Goal: Information Seeking & Learning: Learn about a topic

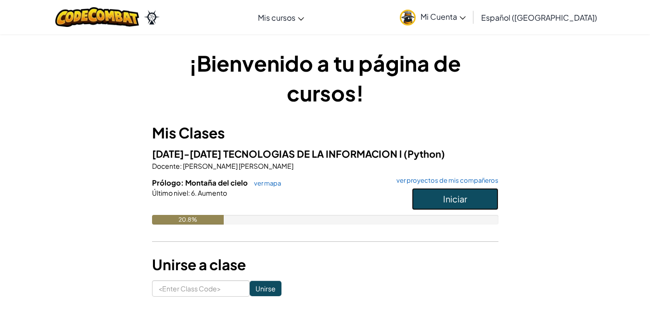
click at [461, 197] on span "Iniciar" at bounding box center [455, 199] width 24 height 11
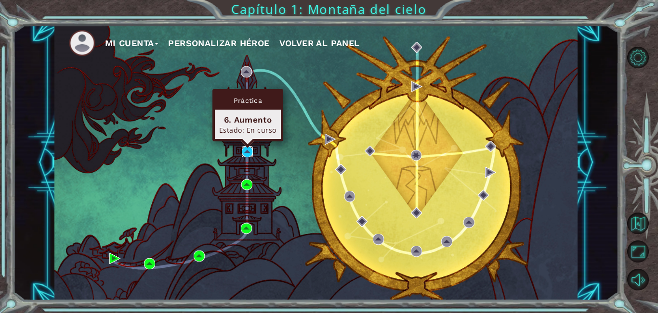
click at [246, 150] on img at bounding box center [247, 151] width 11 height 11
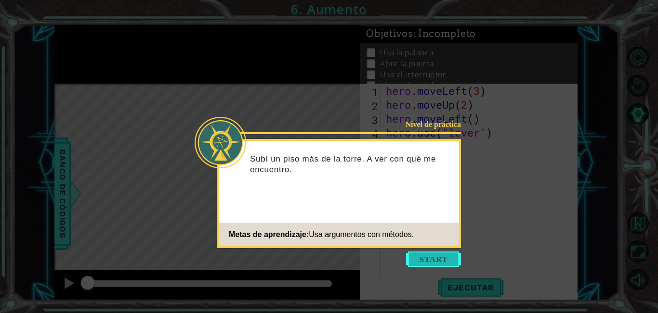
click at [437, 260] on button "Start" at bounding box center [433, 259] width 55 height 15
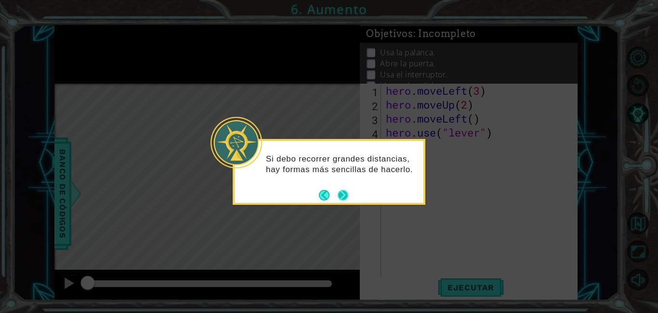
click at [345, 197] on button "Next" at bounding box center [343, 195] width 11 height 11
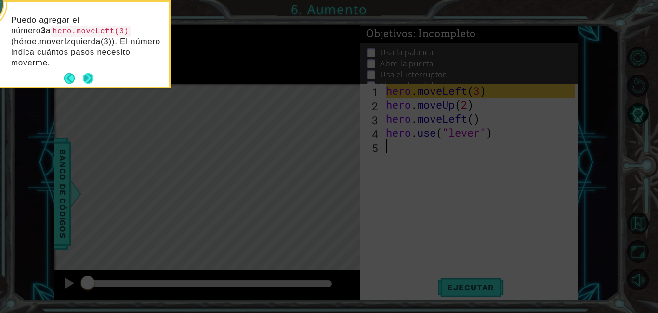
click at [91, 77] on button "Next" at bounding box center [88, 78] width 11 height 11
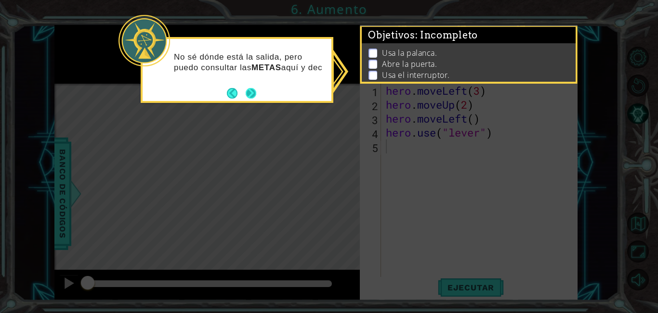
click at [250, 87] on footer at bounding box center [241, 93] width 29 height 14
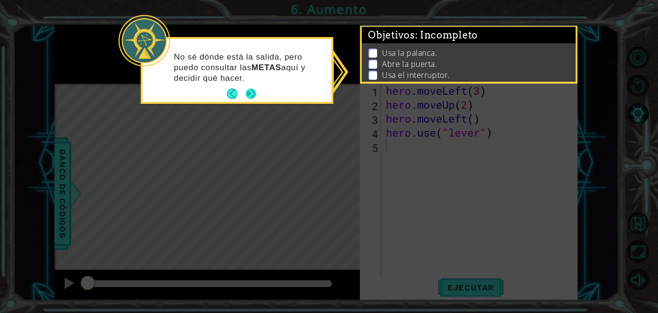
click at [250, 89] on button "Next" at bounding box center [251, 94] width 11 height 11
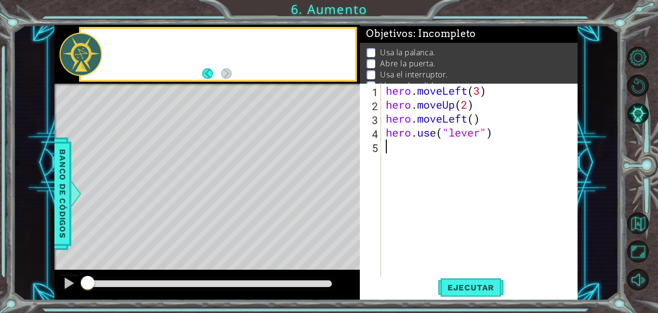
click at [250, 87] on div "Level Map" at bounding box center [276, 226] width 445 height 284
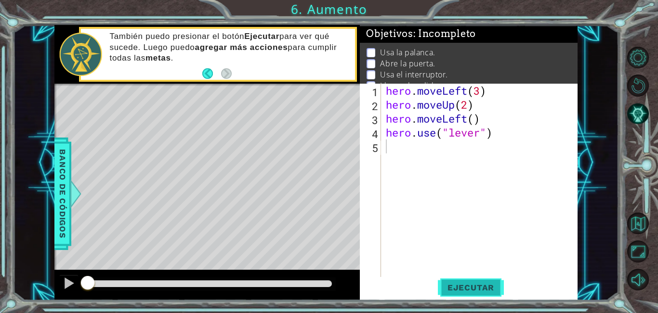
click at [458, 285] on span "Ejecutar" at bounding box center [471, 288] width 66 height 10
click at [457, 285] on span "Ejecutar" at bounding box center [471, 288] width 66 height 10
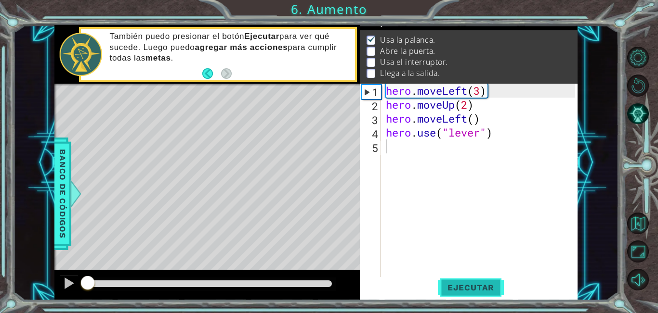
click at [457, 285] on span "Ejecutar" at bounding box center [471, 288] width 66 height 10
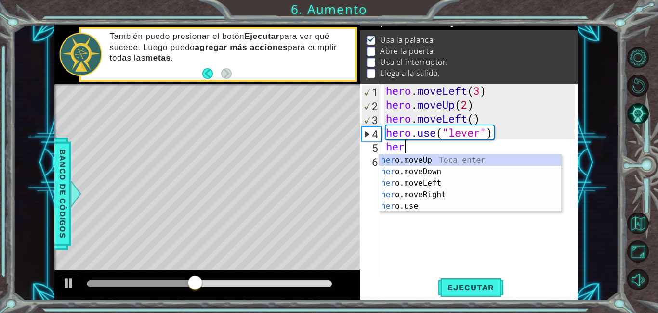
scroll to position [0, 0]
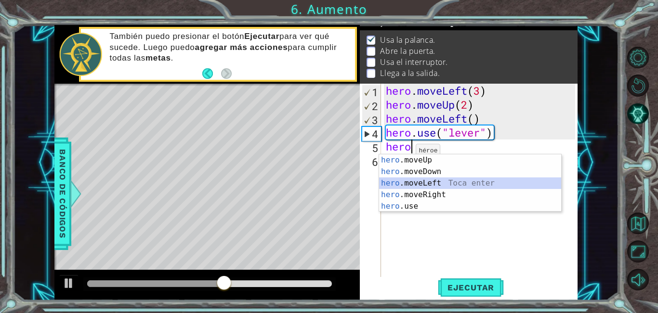
click at [412, 179] on div "hero .moveUp Toca enter hero .moveDown Toca enter hero .moveLeft Toca enter her…" at bounding box center [470, 195] width 182 height 81
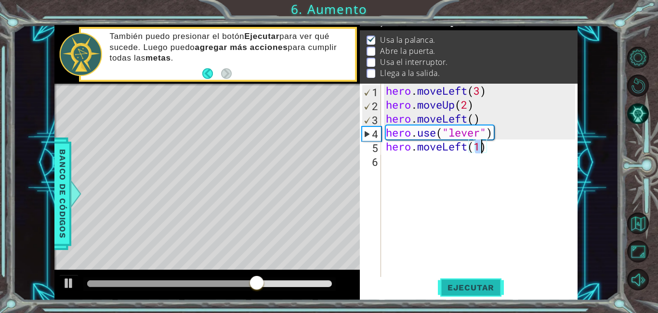
type textarea "hero.moveLeft(1)"
click at [471, 284] on span "Ejecutar" at bounding box center [471, 288] width 66 height 10
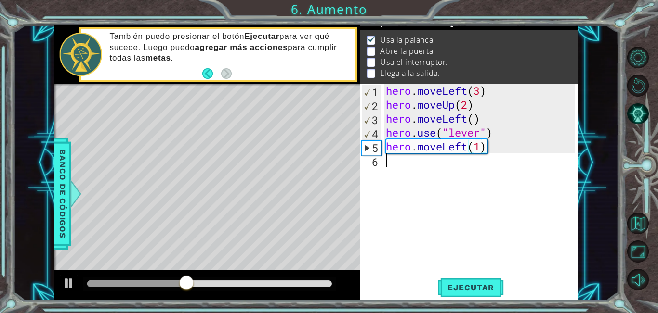
click at [396, 164] on div "hero . moveLeft ( 3 ) hero . moveUp ( 2 ) hero . moveLeft ( ) hero . use ( "lev…" at bounding box center [482, 195] width 196 height 223
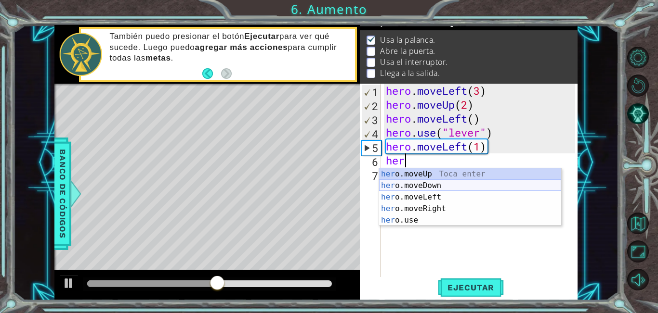
click at [408, 182] on div "her o.moveUp Toca enter her o.moveDown Toca enter her o.moveLeft [PERSON_NAME] …" at bounding box center [470, 209] width 182 height 81
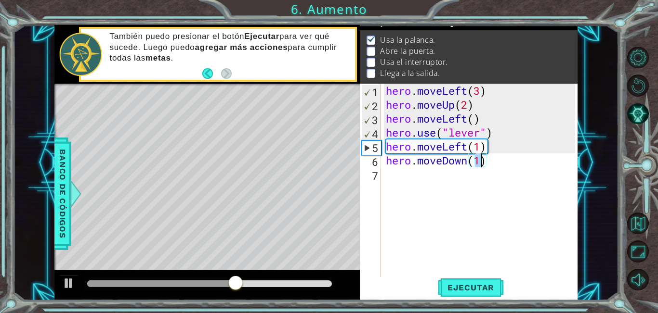
type textarea "hero.moveDown()"
click at [494, 168] on div "hero . moveLeft ( 3 ) hero . moveUp ( 2 ) hero . moveLeft ( ) hero . use ( "lev…" at bounding box center [482, 195] width 196 height 223
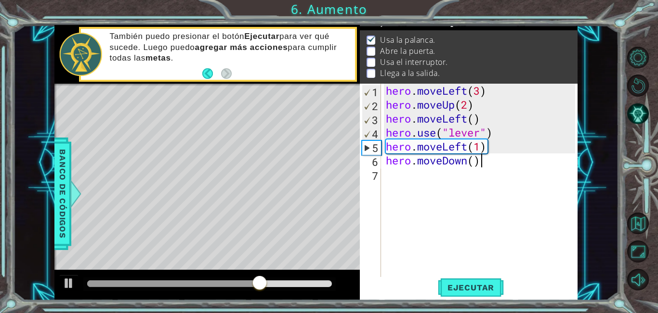
click at [481, 159] on div "hero . moveLeft ( 3 ) hero . moveUp ( 2 ) hero . moveLeft ( ) hero . use ( "lev…" at bounding box center [482, 195] width 196 height 223
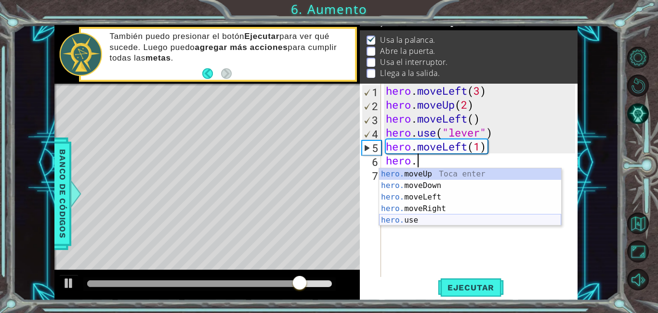
click at [403, 218] on div "hero. moveUp Toca enter hero. moveDown Toca enter hero. moveLeft Toca enter her…" at bounding box center [470, 209] width 182 height 81
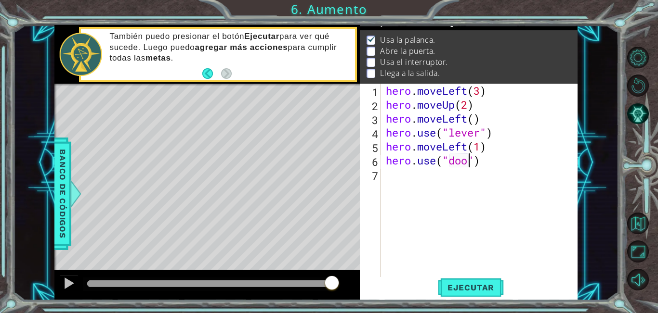
scroll to position [0, 4]
type textarea "hero.use("door")"
click at [482, 286] on span "Ejecutar" at bounding box center [471, 288] width 66 height 10
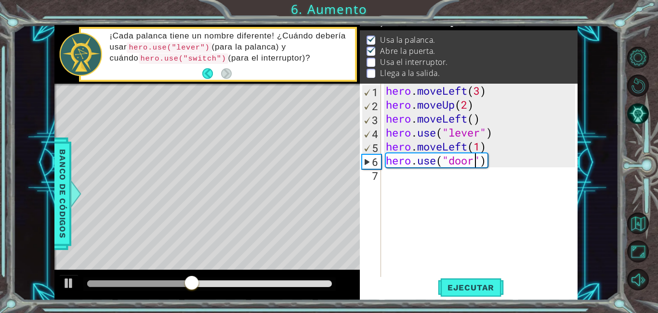
click at [385, 178] on div "hero . moveLeft ( 3 ) hero . moveUp ( 2 ) hero . moveLeft ( ) hero . use ( "lev…" at bounding box center [482, 195] width 196 height 223
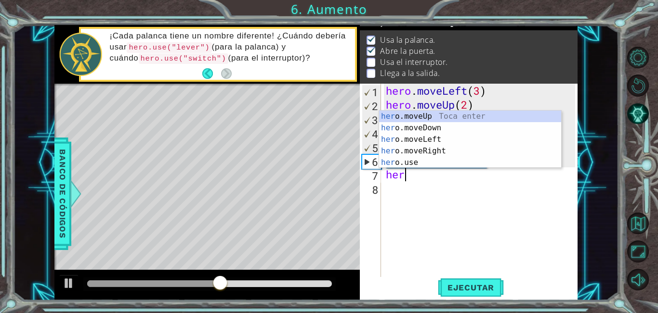
scroll to position [0, 0]
click at [412, 116] on div "her o.moveUp Toca enter her o.moveDown Toca enter her o.moveLeft [PERSON_NAME] …" at bounding box center [470, 151] width 182 height 81
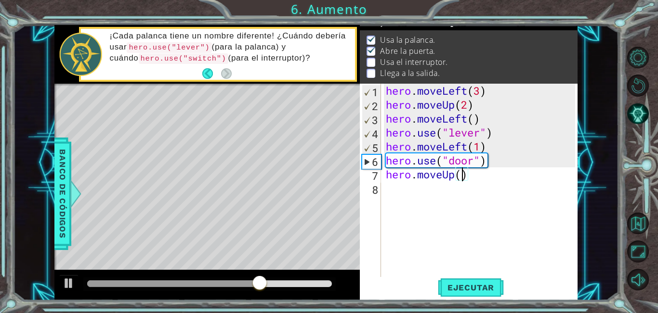
scroll to position [0, 3]
type textarea "hero.moveUp(2)"
click at [455, 286] on span "Ejecutar" at bounding box center [471, 288] width 66 height 10
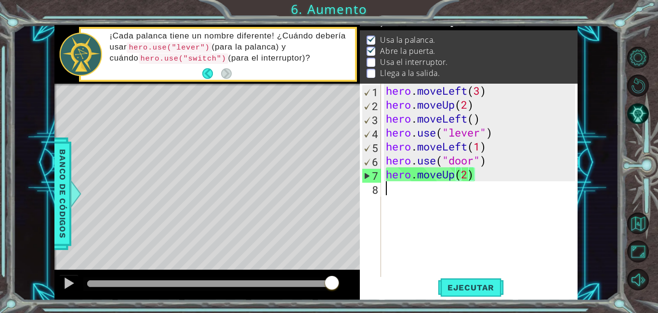
click at [392, 193] on div "hero . moveLeft ( 3 ) hero . moveUp ( 2 ) hero . moveLeft ( ) hero . use ( "lev…" at bounding box center [482, 195] width 196 height 223
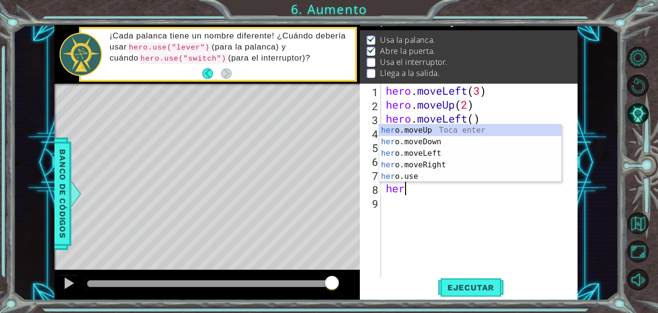
scroll to position [0, 0]
click at [404, 164] on div "her o.moveUp Toca enter her o.moveDown Toca enter her o.moveLeft [PERSON_NAME] …" at bounding box center [470, 165] width 182 height 81
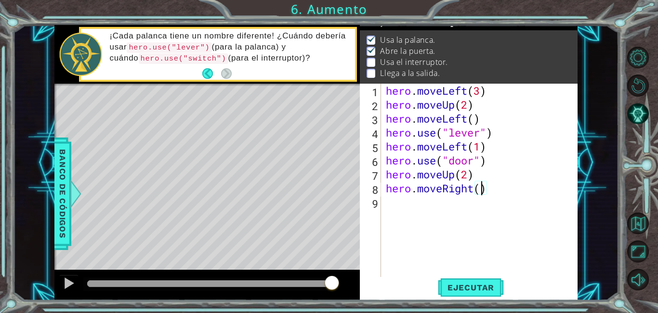
scroll to position [0, 4]
type textarea "hero.moveRight(2)"
click at [454, 285] on span "Ejecutar" at bounding box center [471, 288] width 66 height 10
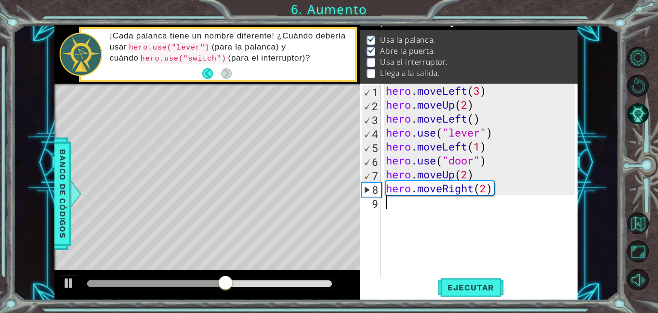
click at [388, 208] on div "hero . moveLeft ( 3 ) hero . moveUp ( 2 ) hero . moveLeft ( ) hero . use ( "lev…" at bounding box center [482, 195] width 196 height 223
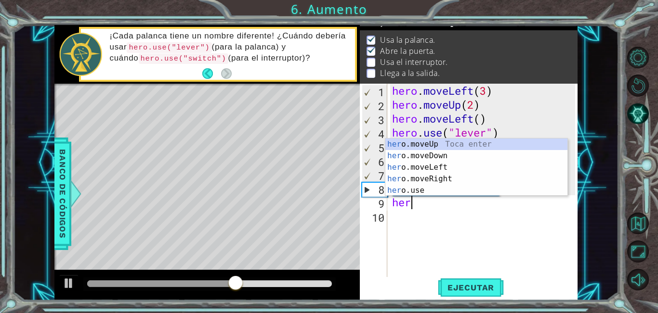
scroll to position [0, 0]
click at [407, 192] on div "hero .moveUp Toca enter hero .moveDown Toca enter hero .moveLeft Toca enter her…" at bounding box center [476, 179] width 182 height 81
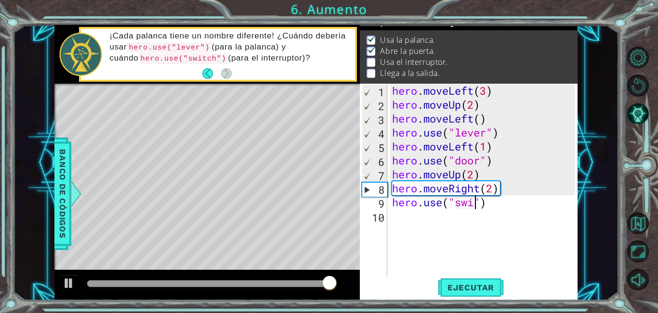
scroll to position [0, 4]
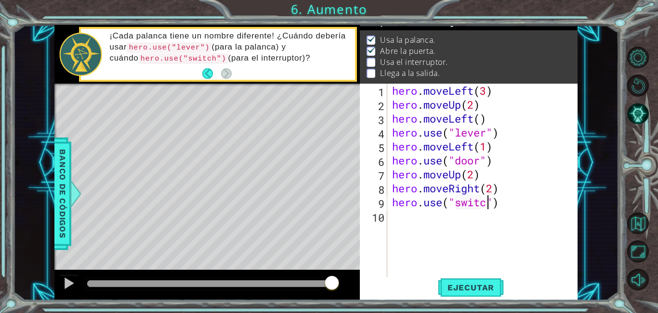
type textarea "hero.use("switch")"
click at [532, 200] on div "hero . moveLeft ( 3 ) hero . moveUp ( 2 ) hero . moveLeft ( ) hero . use ( "lev…" at bounding box center [485, 195] width 190 height 223
click at [398, 217] on div "hero . moveLeft ( 3 ) hero . moveUp ( 2 ) hero . moveLeft ( ) hero . use ( "lev…" at bounding box center [485, 195] width 190 height 223
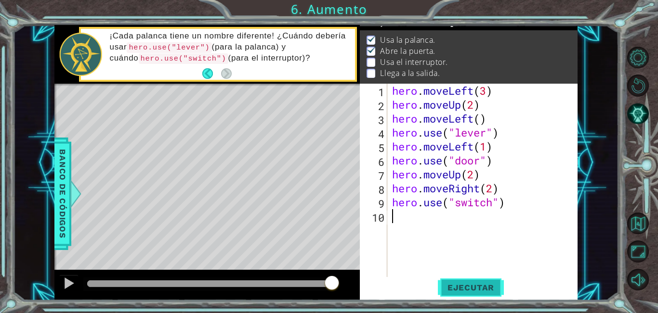
click at [472, 284] on span "Ejecutar" at bounding box center [471, 288] width 66 height 10
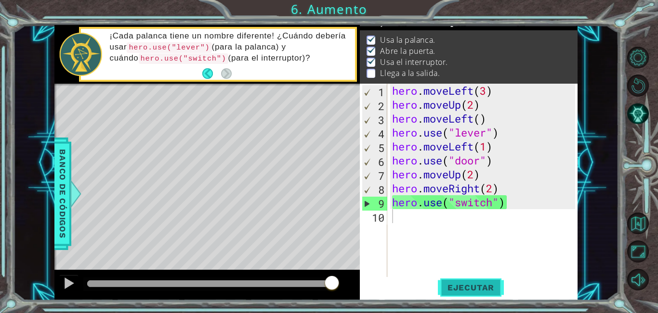
click at [464, 282] on button "Ejecutar" at bounding box center [471, 288] width 66 height 22
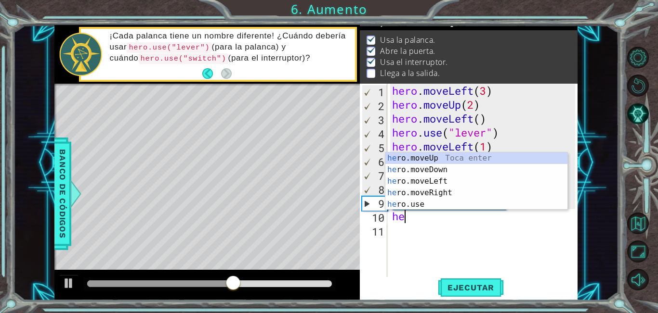
scroll to position [0, 0]
click at [425, 183] on div "her o.moveUp Toca enter her o.moveDown Toca enter her o.moveLeft [PERSON_NAME] …" at bounding box center [476, 193] width 182 height 81
type textarea "hero.moveLeft(1)"
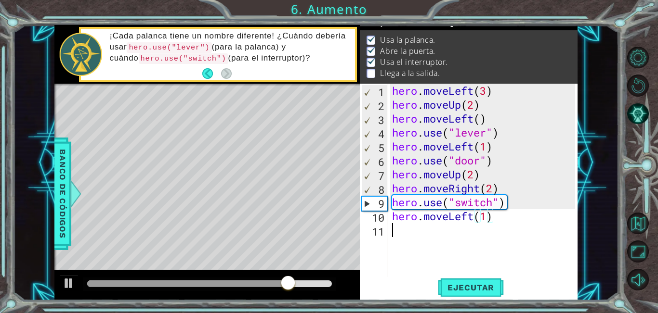
click at [549, 235] on div "hero . moveLeft ( 3 ) hero . moveUp ( 2 ) hero . moveLeft ( ) hero . use ( "lev…" at bounding box center [485, 195] width 190 height 223
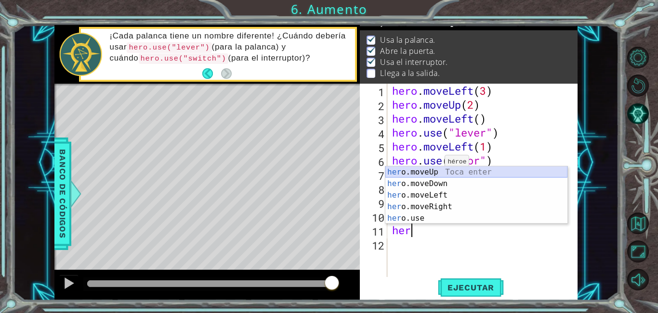
click at [436, 174] on div "her o.moveUp Toca enter her o.moveDown Toca enter her o.moveLeft [PERSON_NAME] …" at bounding box center [476, 207] width 182 height 81
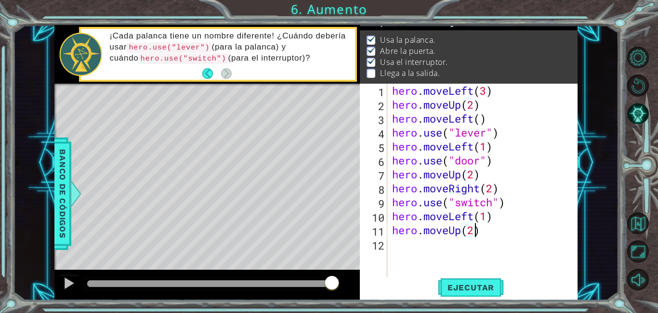
scroll to position [0, 3]
click at [467, 287] on span "Ejecutar" at bounding box center [471, 288] width 66 height 10
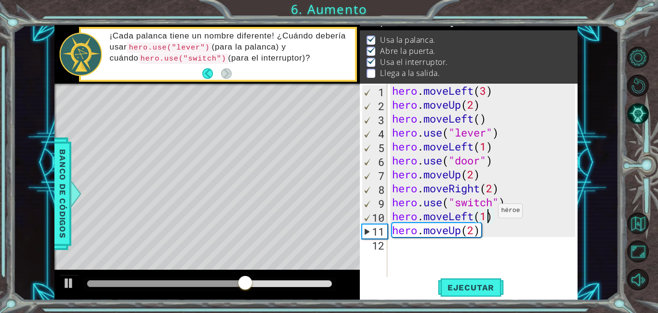
click at [490, 213] on div "hero . moveLeft ( 3 ) hero . moveUp ( 2 ) hero . moveLeft ( ) hero . use ( "lev…" at bounding box center [485, 195] width 190 height 223
click at [493, 215] on div "hero . moveLeft ( 3 ) hero . moveUp ( 2 ) hero . moveLeft ( ) hero . use ( "lev…" at bounding box center [485, 195] width 190 height 223
click at [493, 215] on div "hero . moveLeft ( 3 ) hero . moveUp ( 2 ) hero . moveLeft ( ) hero . use ( "lev…" at bounding box center [482, 181] width 185 height 195
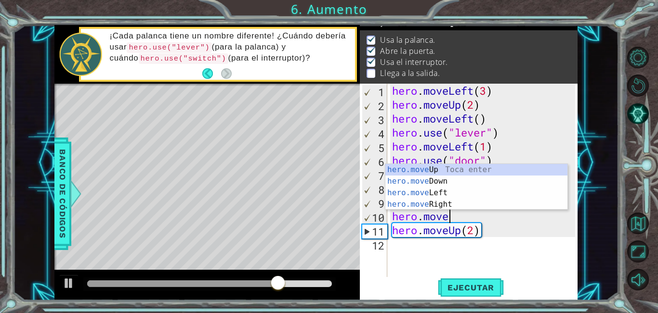
scroll to position [0, 2]
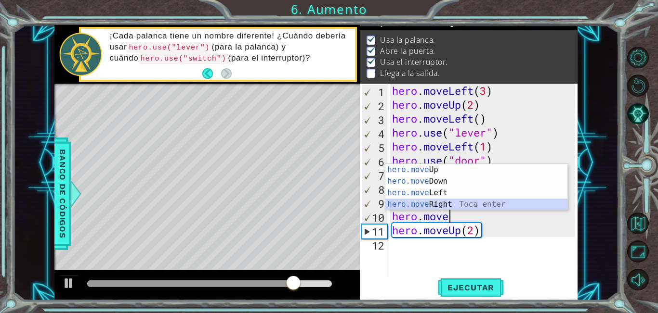
click at [432, 202] on div "hero.move Up Toca enter hero.move Down Toca enter hero.move Left Toca enter her…" at bounding box center [476, 198] width 182 height 69
type textarea "hero.moveRight(1)"
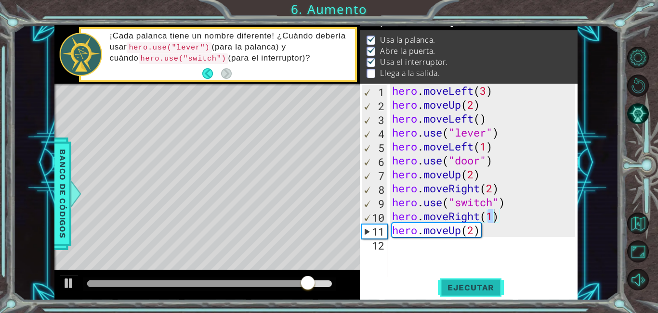
click at [465, 283] on span "Ejecutar" at bounding box center [471, 288] width 66 height 10
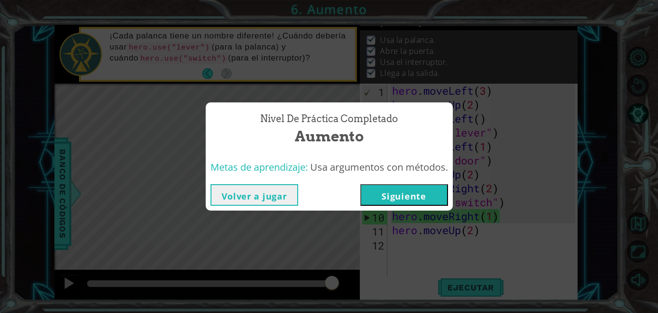
click at [260, 190] on button "Volver a jugar" at bounding box center [254, 195] width 88 height 22
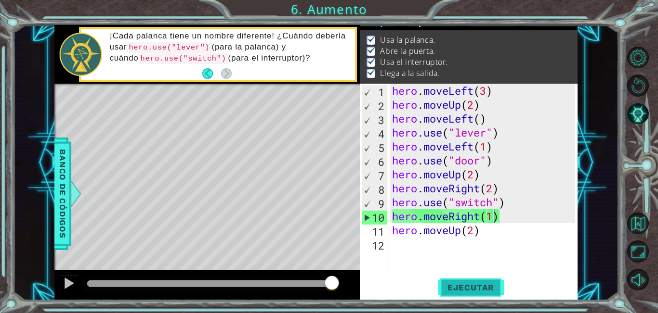
click at [488, 288] on span "Ejecutar" at bounding box center [471, 288] width 66 height 10
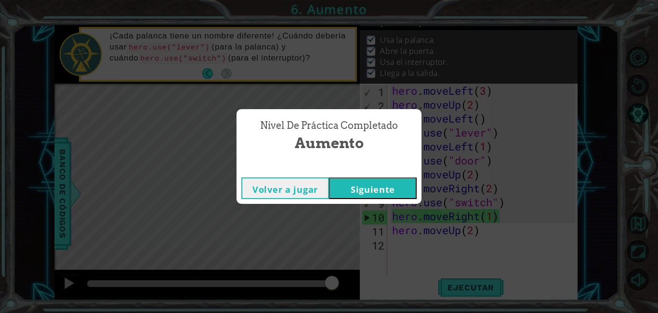
click at [388, 192] on button "Siguiente" at bounding box center [373, 189] width 88 height 22
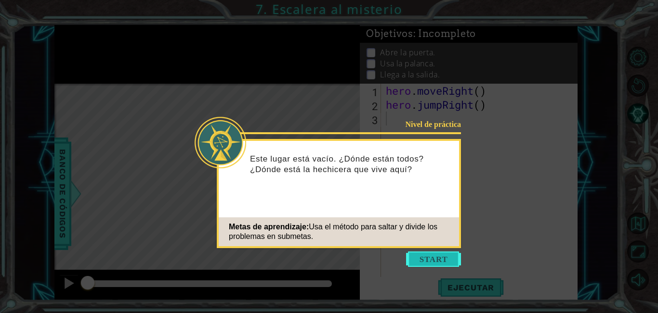
click at [433, 258] on button "Start" at bounding box center [433, 259] width 55 height 15
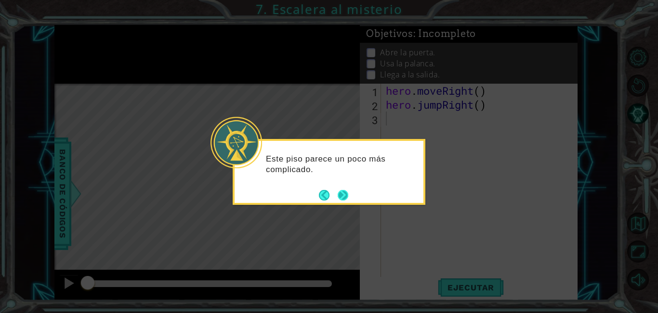
click at [345, 191] on button "Next" at bounding box center [343, 195] width 11 height 11
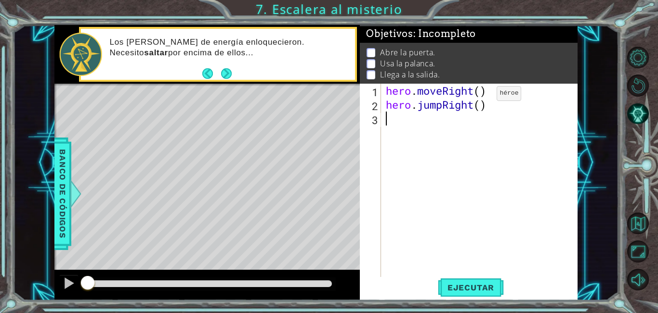
click at [482, 96] on div "hero . moveRight ( ) hero . jumpRight ( )" at bounding box center [482, 195] width 196 height 223
type textarea "hero.moveRight(1)"
click at [468, 288] on span "Ejecutar" at bounding box center [471, 288] width 66 height 10
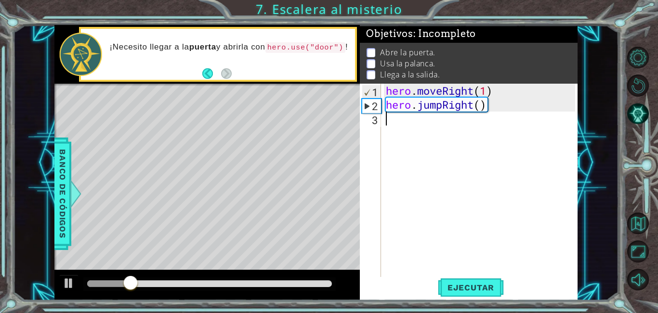
click at [499, 131] on div "hero . moveRight ( 1 ) hero . jumpRight ( )" at bounding box center [482, 195] width 196 height 223
click at [510, 105] on div "hero . moveRight ( 1 ) hero . jumpRight ( )" at bounding box center [482, 195] width 196 height 223
type textarea "hero.jumpRight()"
click at [395, 125] on div "hero . moveRight ( 1 ) hero . jumpRight ( )" at bounding box center [482, 195] width 196 height 223
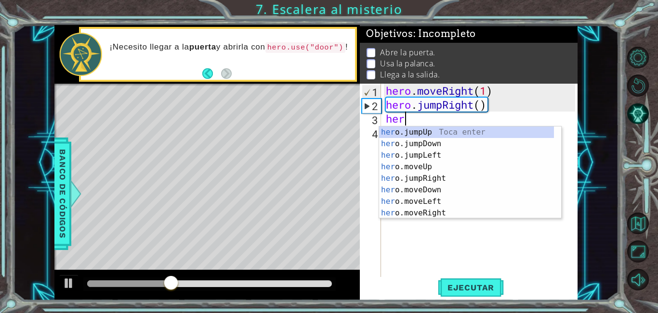
scroll to position [0, 0]
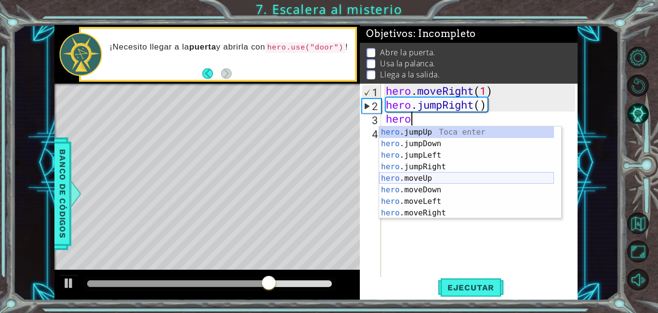
click at [417, 177] on div "hero .jumpUp Toca enter hero .jumpDown Toca enter hero .jumpLeft Toca enter her…" at bounding box center [466, 185] width 175 height 116
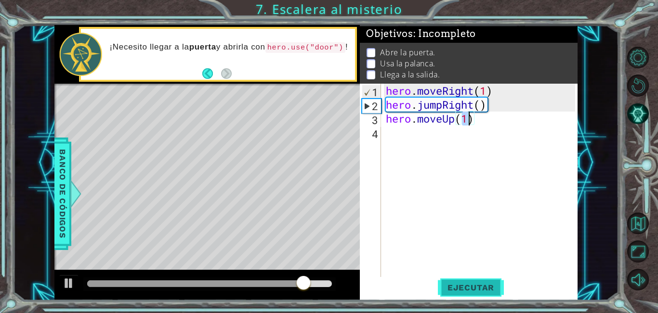
type textarea "hero.moveUp(1)"
click at [463, 290] on span "Ejecutar" at bounding box center [471, 288] width 66 height 10
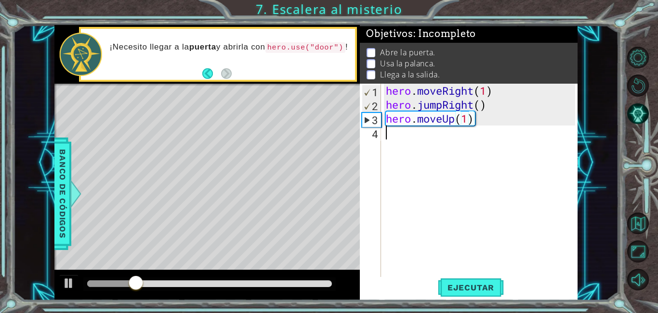
click at [406, 138] on div "hero . moveRight ( 1 ) hero . jumpRight ( ) hero . moveUp ( 1 )" at bounding box center [482, 195] width 196 height 223
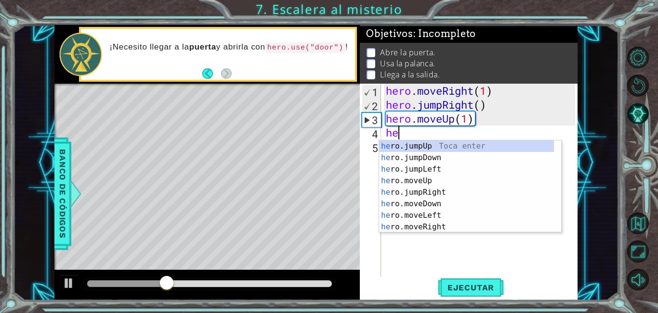
type textarea "her"
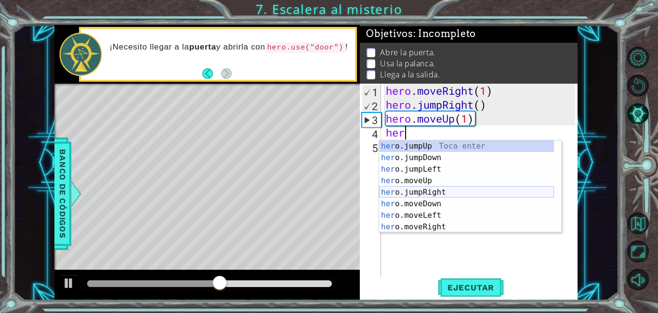
click at [421, 191] on div "her o.jumpUp Toca enter her o.jumpDown Toca enter her o.jumpLeft Toca enter her…" at bounding box center [466, 199] width 175 height 116
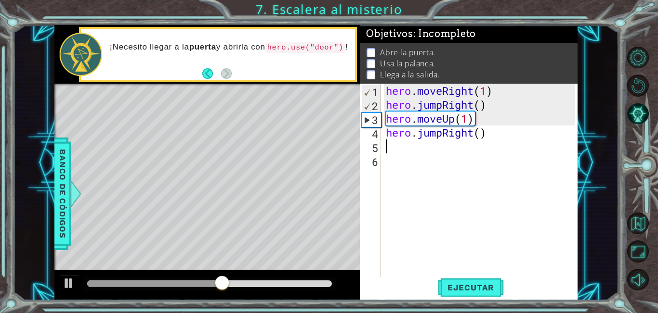
scroll to position [0, 0]
click at [454, 279] on button "Ejecutar" at bounding box center [471, 288] width 66 height 22
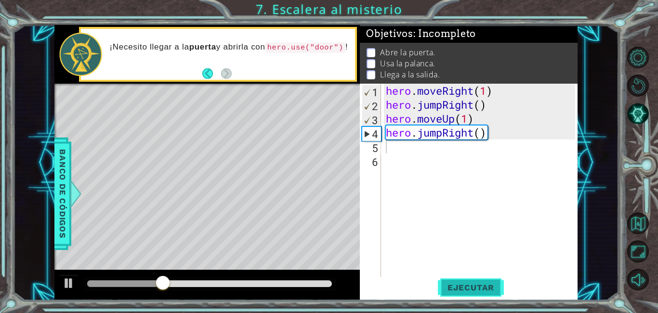
click at [459, 283] on span "Ejecutar" at bounding box center [471, 288] width 66 height 10
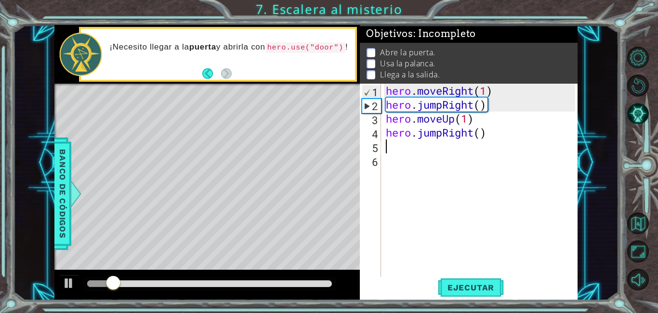
click at [516, 141] on div "hero . moveRight ( 1 ) hero . jumpRight ( ) hero . moveUp ( 1 ) hero . jumpRigh…" at bounding box center [482, 195] width 196 height 223
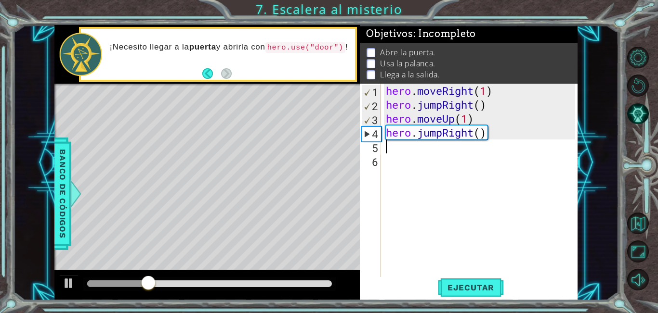
click at [516, 141] on div "hero . moveRight ( 1 ) hero . jumpRight ( ) hero . moveUp ( 1 ) hero . jumpRigh…" at bounding box center [482, 195] width 196 height 223
click at [501, 137] on div "hero . moveRight ( 1 ) hero . jumpRight ( ) hero . moveUp ( 1 ) hero . jumpRigh…" at bounding box center [482, 195] width 196 height 223
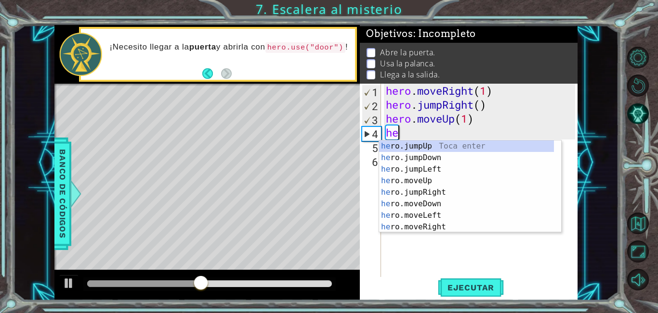
type textarea "h"
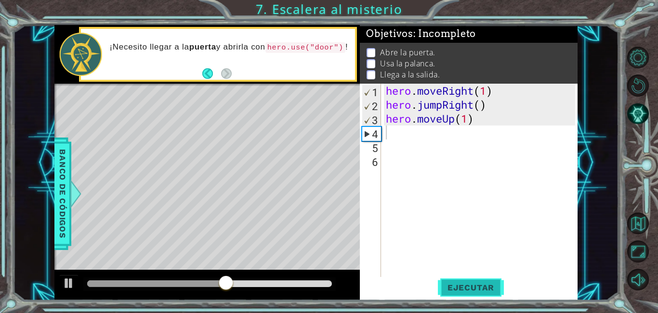
click at [472, 277] on button "Ejecutar" at bounding box center [471, 288] width 66 height 22
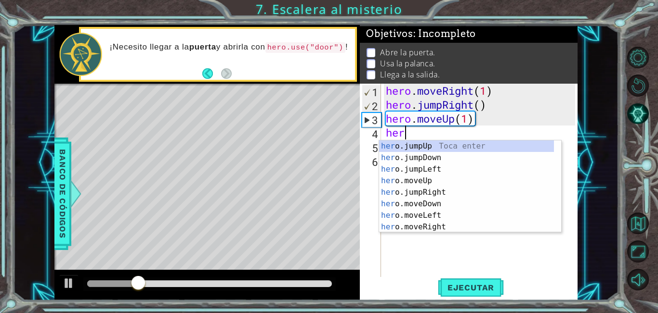
scroll to position [0, 0]
type textarea "hero"
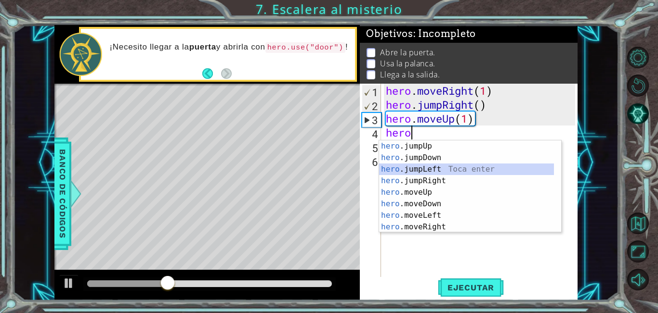
click at [438, 171] on div "hero .jumpUp Toca enter hero .jumpDown Toca enter hero .jumpLeft Toca enter her…" at bounding box center [466, 199] width 175 height 116
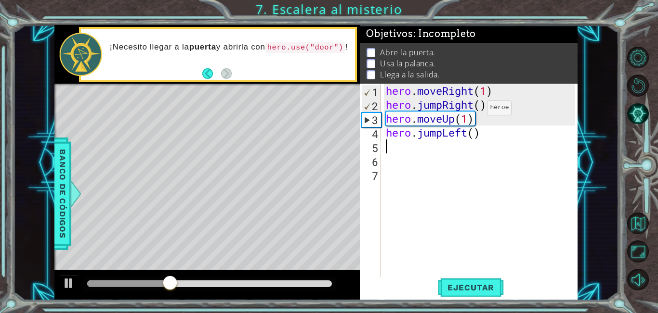
scroll to position [0, 0]
click at [490, 136] on div "hero . moveRight ( 1 ) hero . jumpRight ( ) hero . moveUp ( 1 ) hero . jumpLeft…" at bounding box center [482, 195] width 196 height 223
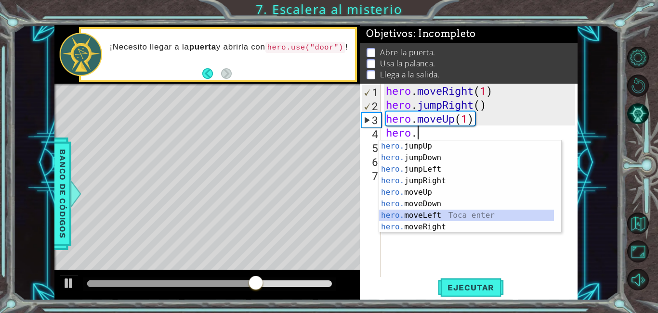
click at [440, 217] on div "hero. jumpUp Toca enter hero. jumpDown Toca enter hero. jumpLeft Toca enter her…" at bounding box center [466, 199] width 175 height 116
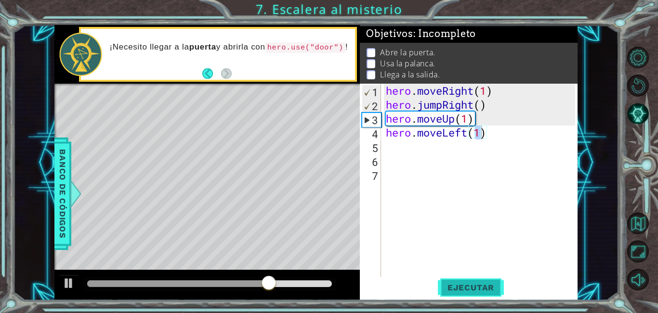
click at [471, 287] on span "Ejecutar" at bounding box center [471, 288] width 66 height 10
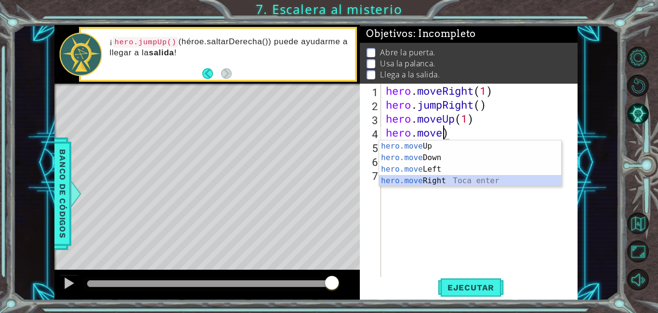
click at [460, 181] on div "hero.move Up Toca enter hero.move Down Toca enter hero.move Left Toca enter her…" at bounding box center [470, 175] width 182 height 69
type textarea "hero.moveRight(1)"
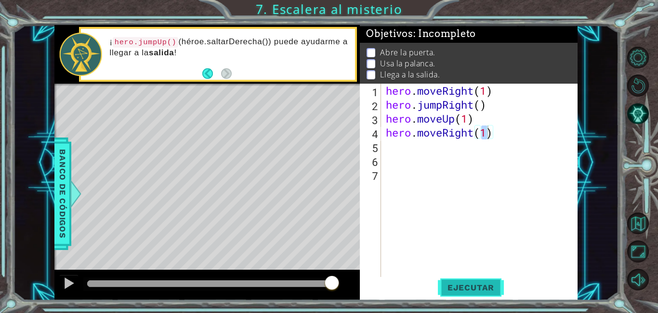
click at [475, 286] on span "Ejecutar" at bounding box center [471, 288] width 66 height 10
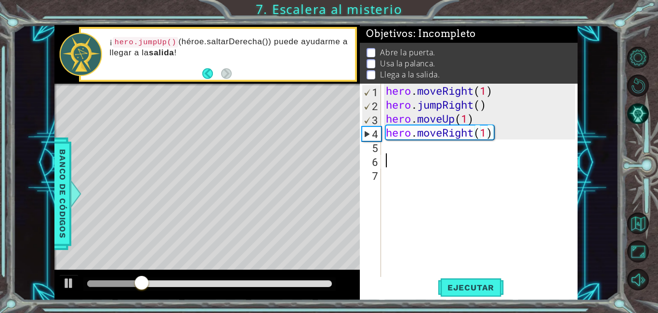
click at [415, 158] on div "hero . moveRight ( 1 ) hero . jumpRight ( ) hero . moveUp ( 1 ) hero . moveRigh…" at bounding box center [482, 195] width 196 height 223
click at [398, 152] on div "hero . moveRight ( 1 ) hero . jumpRight ( ) hero . moveUp ( 1 ) hero . moveRigh…" at bounding box center [482, 195] width 196 height 223
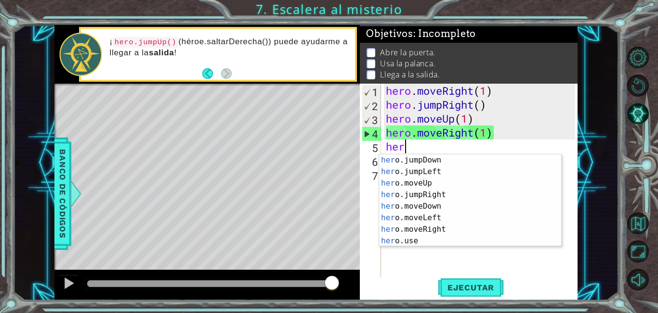
scroll to position [12, 0]
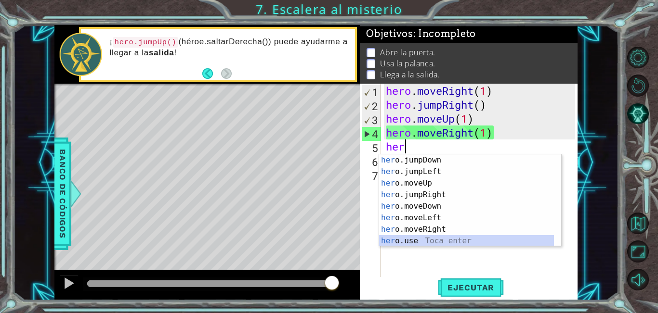
click at [426, 238] on div "her o.jumpDown Toca enter her o.jumpLeft Toca enter her o.moveUp Toca enter her…" at bounding box center [466, 213] width 175 height 116
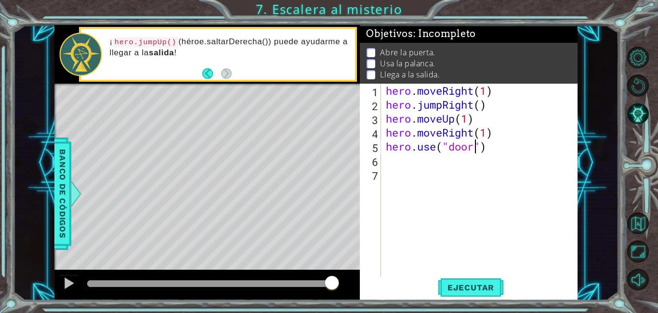
scroll to position [0, 4]
type textarea "hero.use("door")"
click at [461, 288] on span "Ejecutar" at bounding box center [471, 288] width 66 height 10
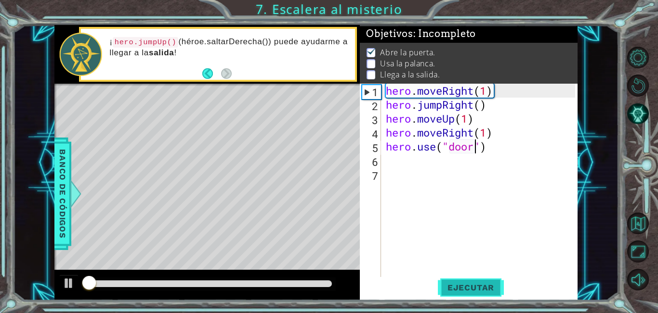
scroll to position [7, 0]
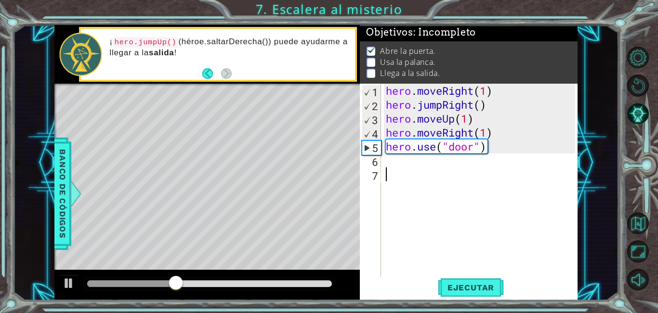
drag, startPoint x: 531, startPoint y: 169, endPoint x: 530, endPoint y: 164, distance: 5.3
click at [530, 165] on div "hero . moveRight ( 1 ) hero . jumpRight ( ) hero . moveUp ( 1 ) hero . moveRigh…" at bounding box center [482, 195] width 196 height 223
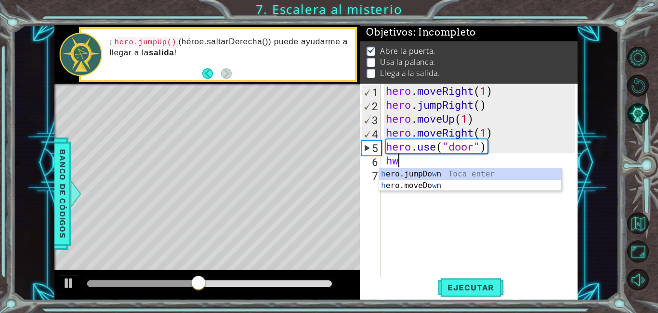
scroll to position [0, 0]
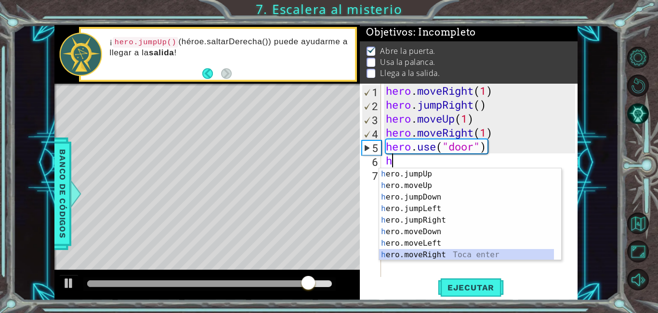
click at [431, 256] on div "h ero.jumpUp Toca enter h ero.moveUp Toca enter h ero.jumpDown Toca enter h ero…" at bounding box center [470, 227] width 182 height 116
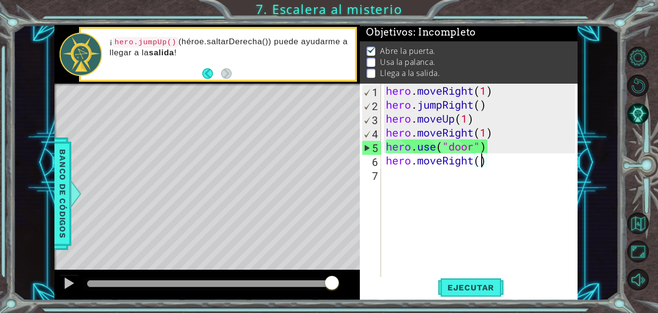
scroll to position [0, 4]
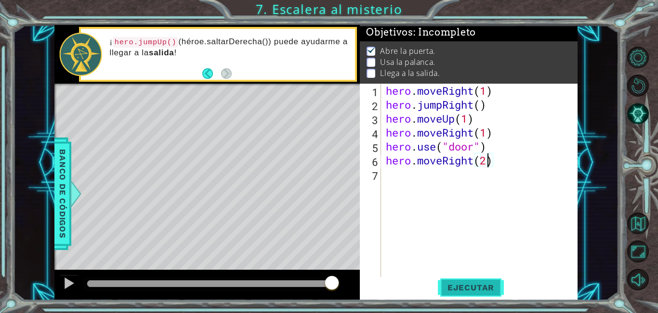
click at [482, 286] on span "Ejecutar" at bounding box center [471, 288] width 66 height 10
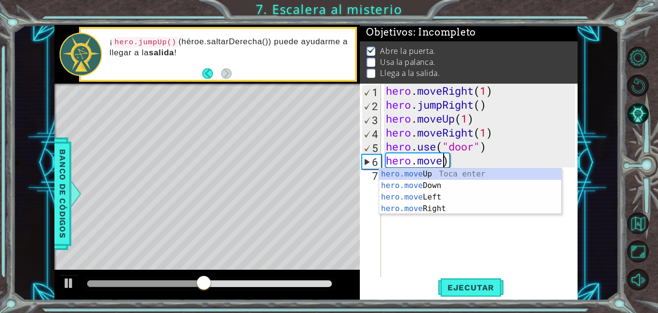
scroll to position [0, 2]
click at [426, 196] on div "hero.move Up Toca enter hero.move Down Toca enter hero.move Left Toca enter her…" at bounding box center [470, 203] width 182 height 69
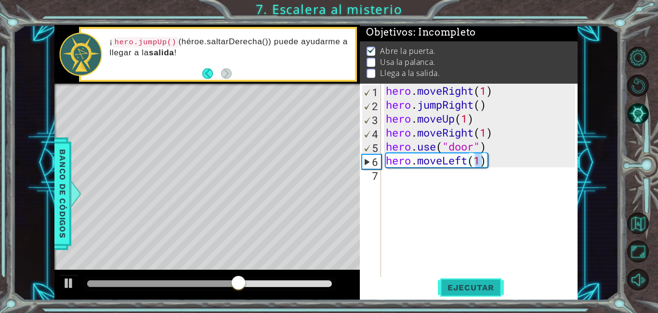
click at [480, 285] on span "Ejecutar" at bounding box center [471, 288] width 66 height 10
click at [488, 159] on div "hero . moveRight ( 1 ) hero . jumpRight ( ) hero . moveUp ( 1 ) hero . moveRigh…" at bounding box center [482, 195] width 196 height 223
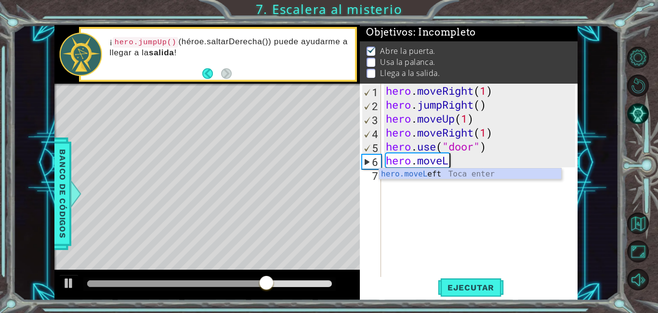
scroll to position [0, 2]
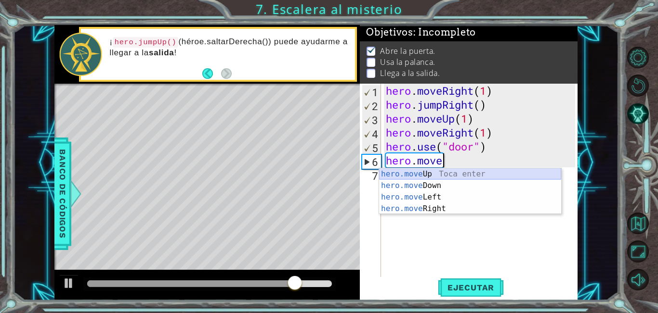
click at [444, 178] on div "hero.move Up Toca enter hero.move Down Toca enter hero.move Left Toca enter her…" at bounding box center [470, 203] width 182 height 69
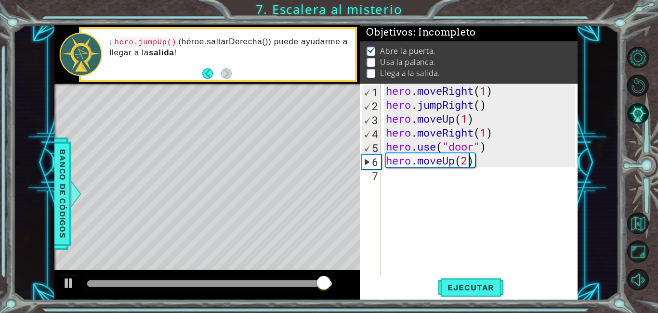
scroll to position [0, 3]
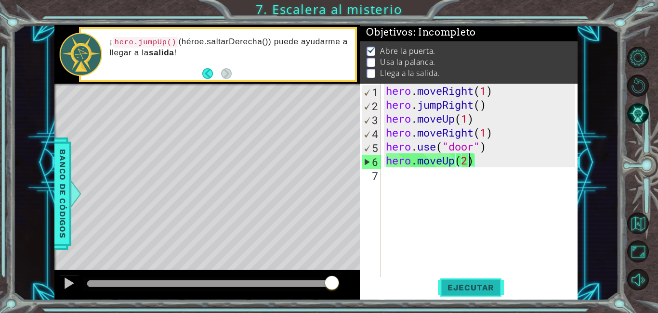
type textarea "hero.moveUp(2)"
click at [469, 291] on span "Ejecutar" at bounding box center [471, 288] width 66 height 10
click at [390, 177] on div "hero . moveRight ( 1 ) hero . jumpRight ( ) hero . moveUp ( 1 ) hero . moveRigh…" at bounding box center [482, 195] width 196 height 223
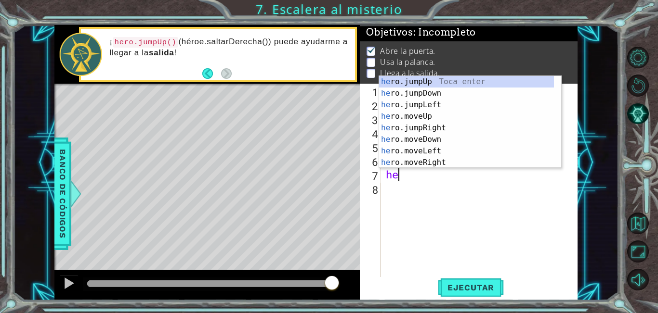
scroll to position [0, 0]
click at [423, 116] on div "her o.jumpUp Toca enter her o.jumpDown Toca enter her o.jumpLeft Toca enter her…" at bounding box center [466, 134] width 175 height 116
type textarea "hero.moveUp(1)"
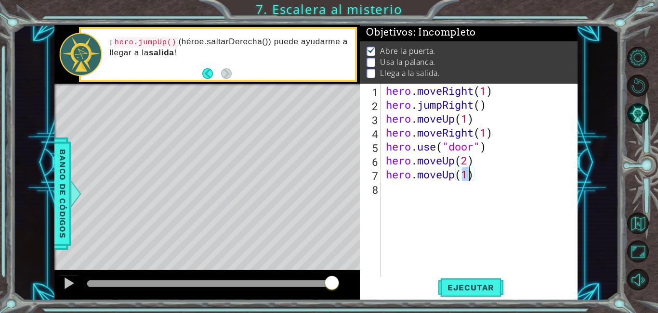
click at [466, 208] on div "hero . moveRight ( 1 ) hero . jumpRight ( ) hero . moveUp ( 1 ) hero . moveRigh…" at bounding box center [482, 195] width 196 height 223
click at [477, 285] on span "Ejecutar" at bounding box center [471, 288] width 66 height 10
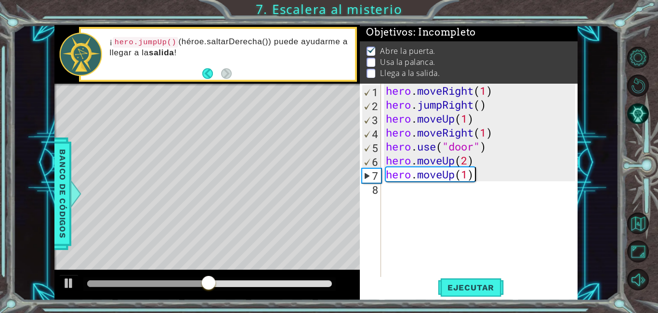
click at [475, 174] on div "hero . moveRight ( 1 ) hero . jumpRight ( ) hero . moveUp ( 1 ) hero . moveRigh…" at bounding box center [482, 195] width 196 height 223
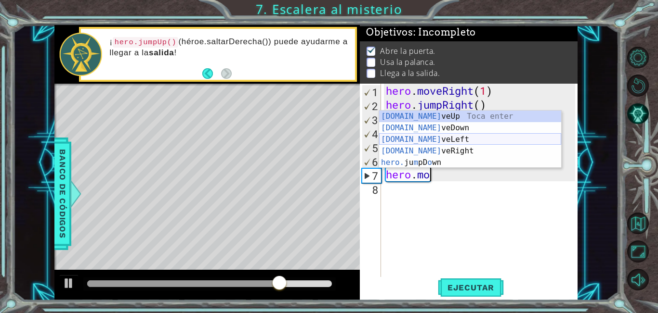
click at [410, 135] on div "[DOMAIN_NAME] veUp Toca enter [DOMAIN_NAME] veDown Toca enter [DOMAIN_NAME] veL…" at bounding box center [470, 151] width 182 height 81
type textarea "hero.moveLeft(1)"
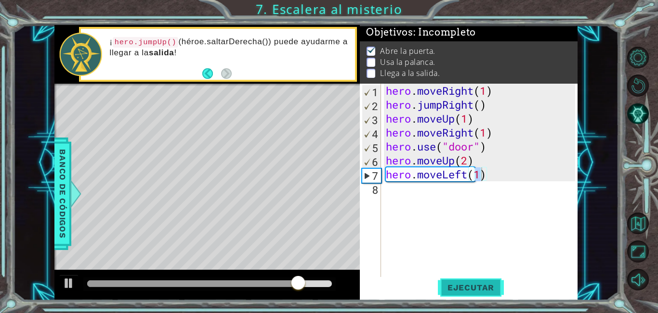
click at [465, 294] on button "Ejecutar" at bounding box center [471, 288] width 66 height 22
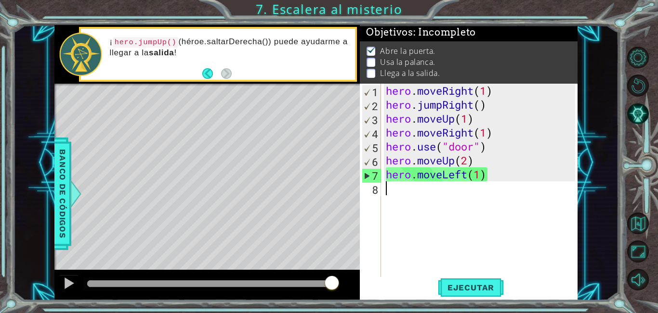
click at [390, 195] on div "hero . moveRight ( 1 ) hero . jumpRight ( ) hero . moveUp ( 1 ) hero . moveRigh…" at bounding box center [482, 195] width 196 height 223
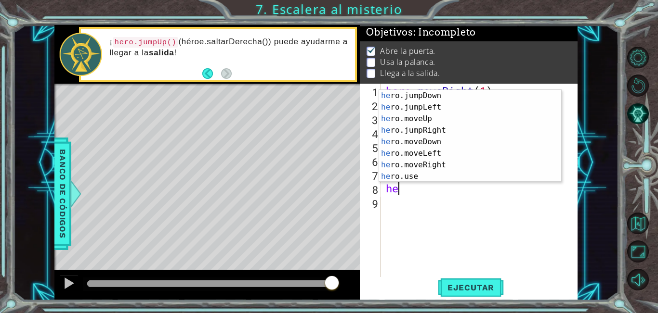
scroll to position [12, 0]
click at [437, 177] on div "he ro.jumpDown Toca enter he ro.jumpLeft Toca enter he ro.moveUp Toca enter he …" at bounding box center [466, 148] width 175 height 116
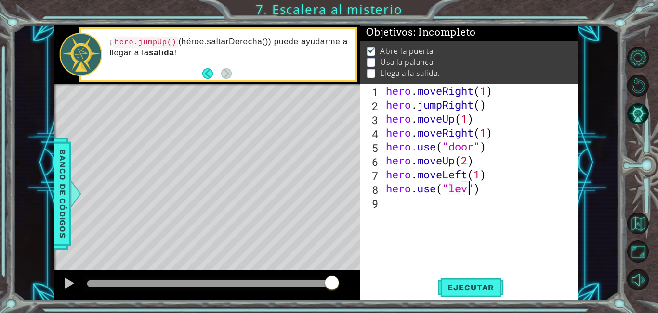
scroll to position [0, 4]
type textarea "hero.use("lever")"
click at [474, 291] on span "Ejecutar" at bounding box center [471, 288] width 66 height 10
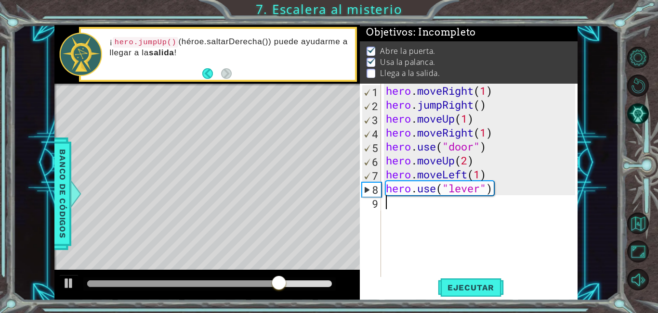
click at [390, 206] on div "hero . moveRight ( 1 ) hero . jumpRight ( ) hero . moveUp ( 1 ) hero . moveRigh…" at bounding box center [482, 195] width 196 height 223
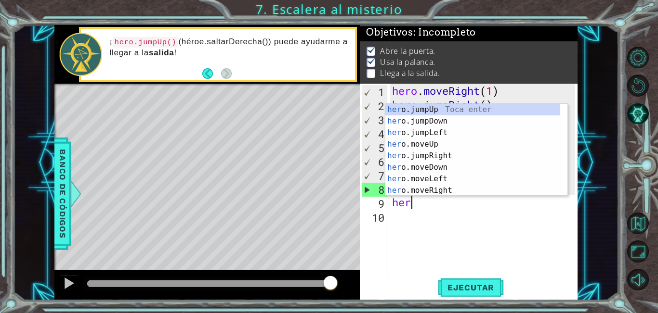
scroll to position [0, 0]
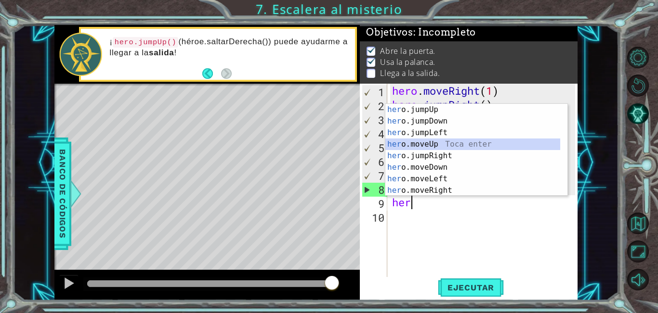
click at [424, 142] on div "her o.jumpUp Toca enter her o.jumpDown Toca enter her o.jumpLeft Toca enter her…" at bounding box center [472, 162] width 175 height 116
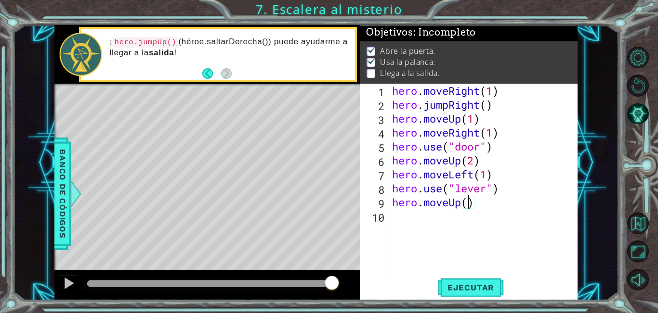
scroll to position [0, 3]
click at [489, 281] on button "Ejecutar" at bounding box center [471, 288] width 66 height 22
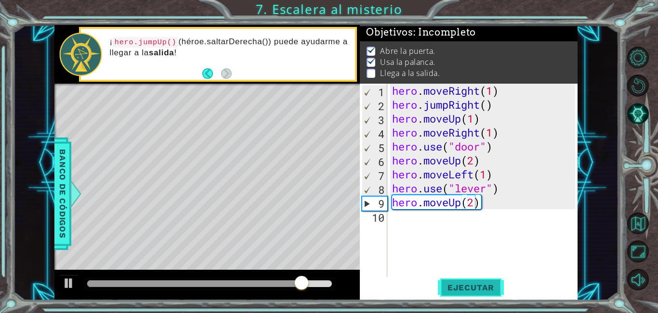
click at [489, 281] on button "Ejecutar" at bounding box center [471, 288] width 66 height 22
click at [483, 203] on div "hero . moveRight ( 1 ) hero . jumpRight ( ) hero . moveUp ( 1 ) hero . moveRigh…" at bounding box center [485, 195] width 190 height 223
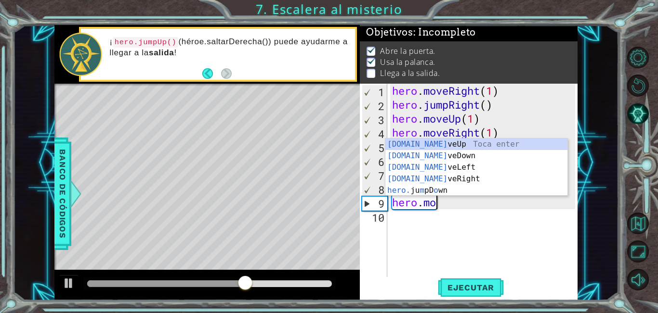
scroll to position [0, 1]
click at [452, 177] on div "[DOMAIN_NAME] veUp Toca enter [DOMAIN_NAME] veDown Toca enter [DOMAIN_NAME] veL…" at bounding box center [476, 179] width 182 height 81
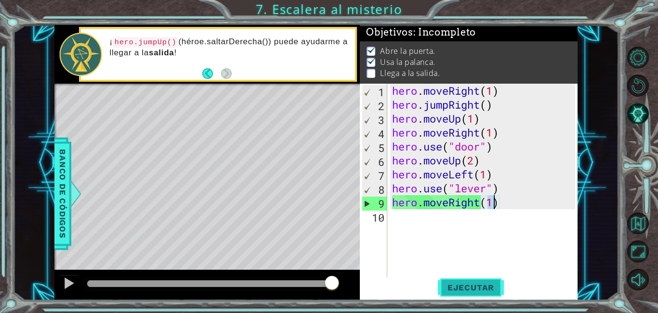
click at [469, 286] on span "Ejecutar" at bounding box center [471, 288] width 66 height 10
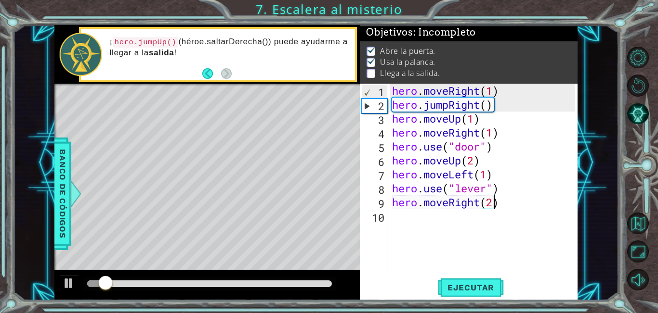
scroll to position [0, 4]
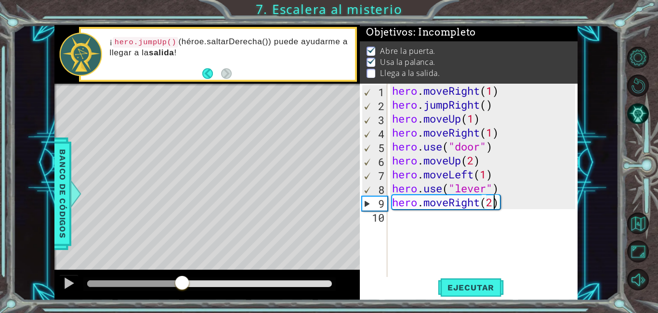
drag, startPoint x: 133, startPoint y: 282, endPoint x: 182, endPoint y: 287, distance: 49.0
click at [182, 287] on div at bounding box center [181, 283] width 17 height 17
click at [498, 209] on div "hero . moveRight ( 1 ) hero . jumpRight ( ) hero . moveUp ( 1 ) hero . moveRigh…" at bounding box center [485, 195] width 190 height 223
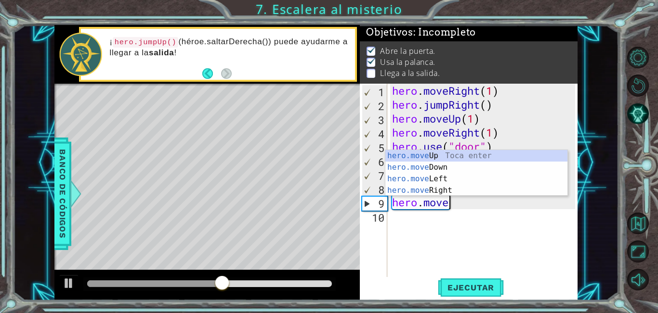
scroll to position [0, 2]
click at [416, 178] on div "hero.move Up Toca enter hero.move Down Toca enter hero.move Left Toca enter her…" at bounding box center [476, 184] width 182 height 69
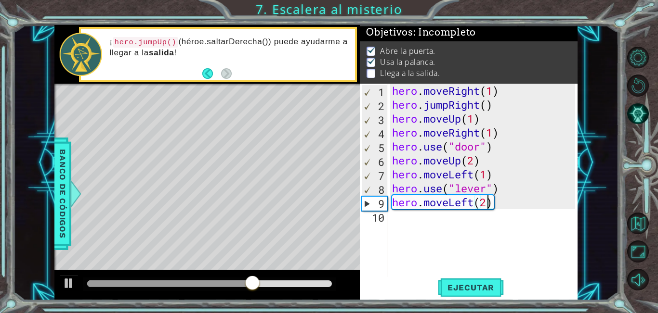
scroll to position [0, 4]
type textarea "hero.moveLeft(2)"
click at [484, 289] on span "Ejecutar" at bounding box center [471, 288] width 66 height 10
drag, startPoint x: 91, startPoint y: 281, endPoint x: 200, endPoint y: 304, distance: 112.1
click at [200, 304] on div "1 ההההההההההההההההההההההההההההההההההההההההההההההההההההההההההההההההההההההההההההה…" at bounding box center [329, 156] width 658 height 313
